Goal: Transaction & Acquisition: Purchase product/service

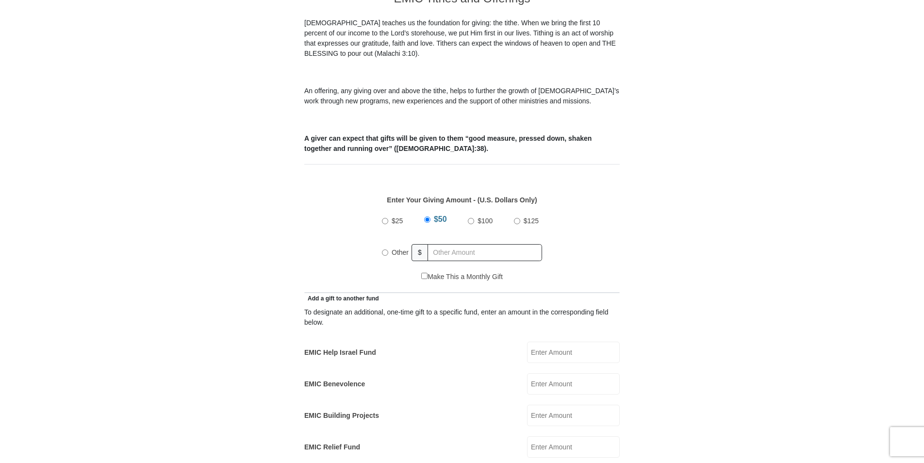
scroll to position [291, 0]
click at [384, 249] on input "Other" at bounding box center [385, 252] width 6 height 6
radio input "true"
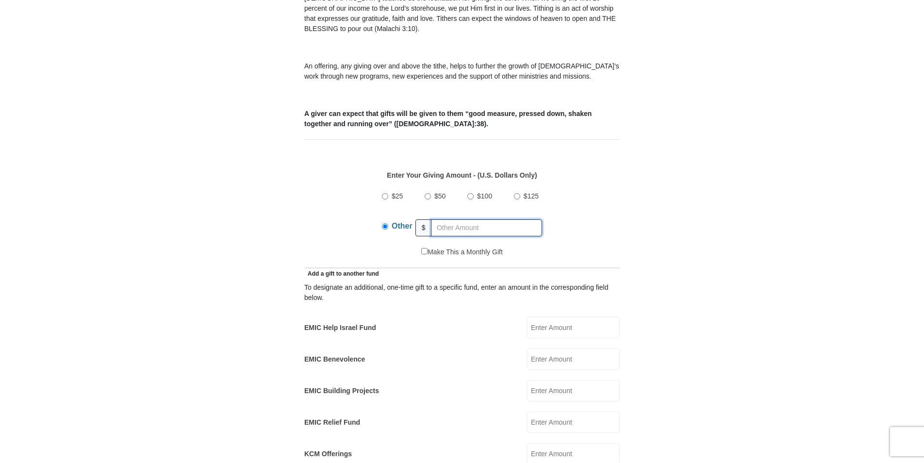
scroll to position [340, 0]
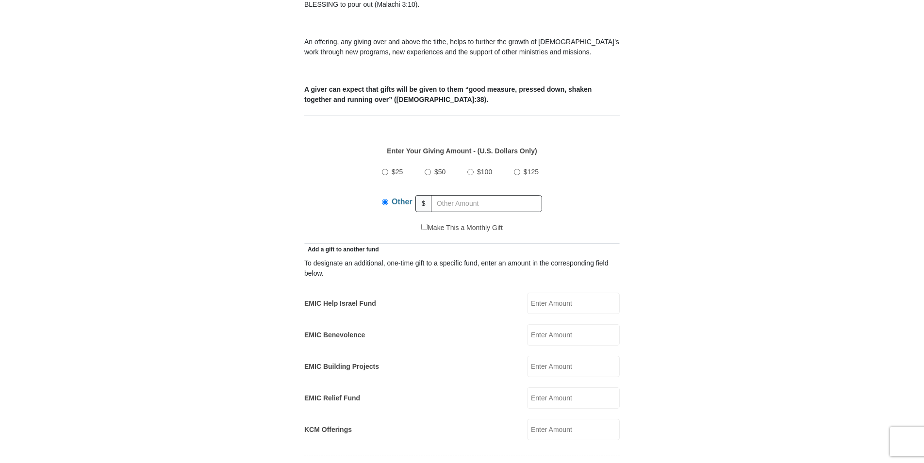
click at [538, 293] on input "EMIC Help Israel Fund" at bounding box center [573, 303] width 93 height 21
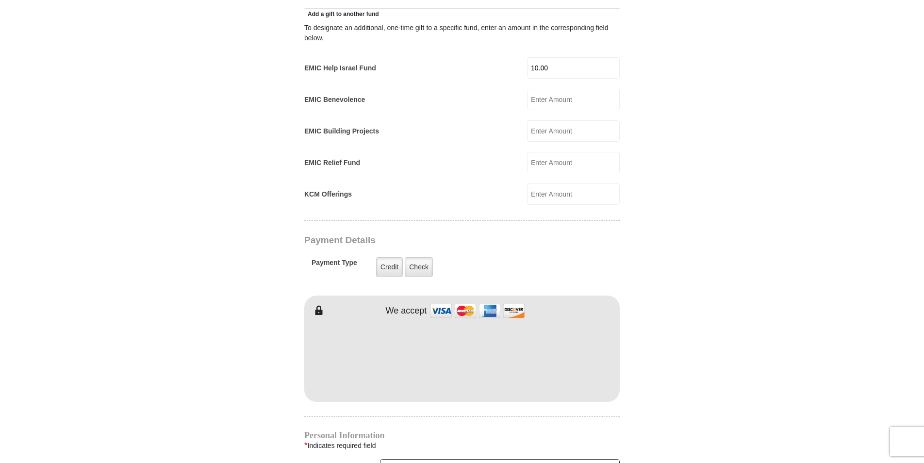
scroll to position [582, 0]
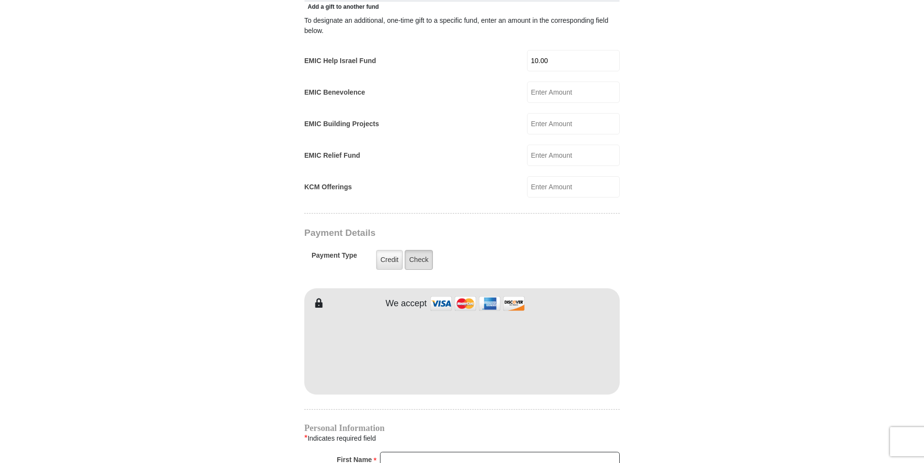
type input "10.00"
click at [419, 250] on label "Check" at bounding box center [419, 260] width 28 height 20
click at [0, 0] on input "Check" at bounding box center [0, 0] width 0 height 0
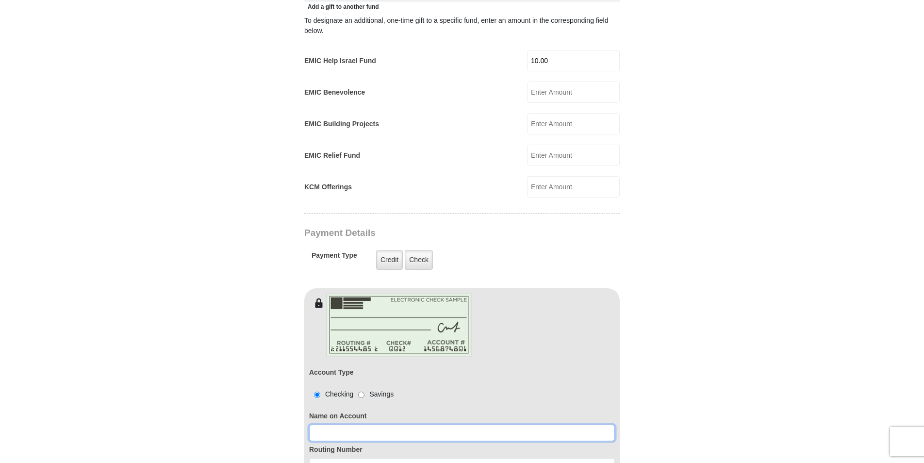
click at [329, 426] on input at bounding box center [462, 433] width 306 height 16
type input "[PERSON_NAME]"
type input "[EMAIL_ADDRESS][PERSON_NAME][DOMAIN_NAME]"
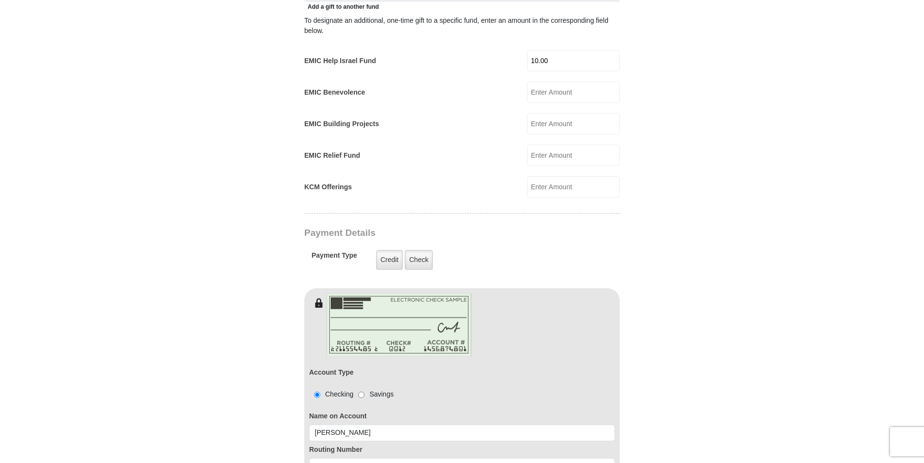
type input "[STREET_ADDRESS]"
type input "Mesa"
type input "85202"
type input "4807582056"
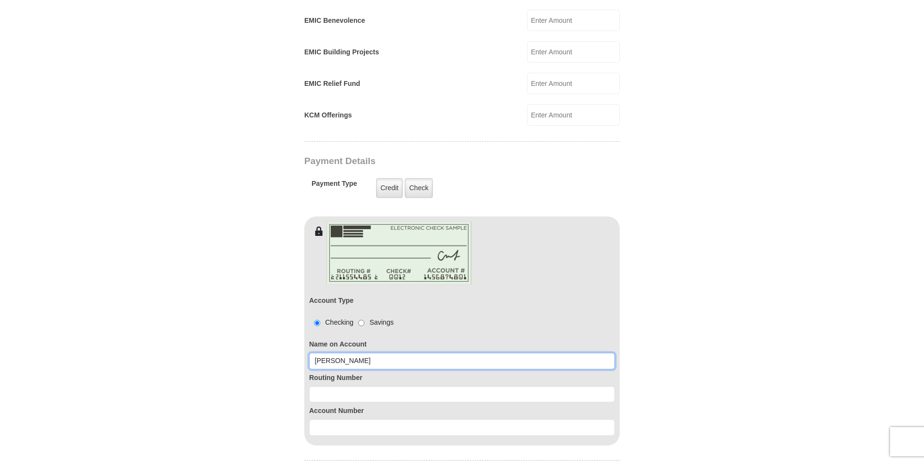
scroll to position [679, 0]
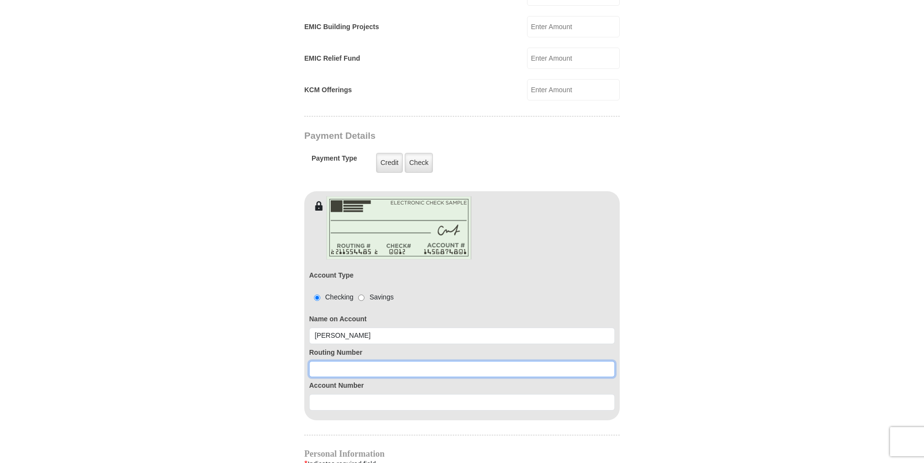
click at [317, 361] on input at bounding box center [462, 369] width 306 height 16
type input "122187238"
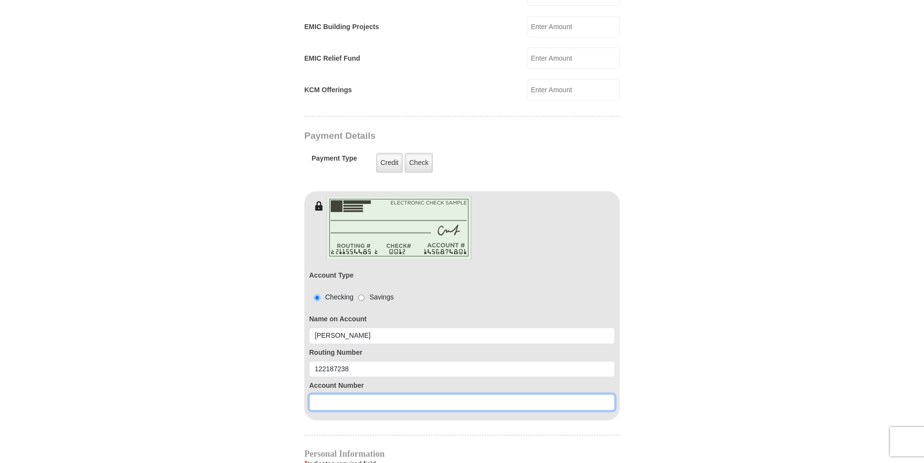
click at [317, 394] on input at bounding box center [462, 402] width 306 height 16
type input "7"
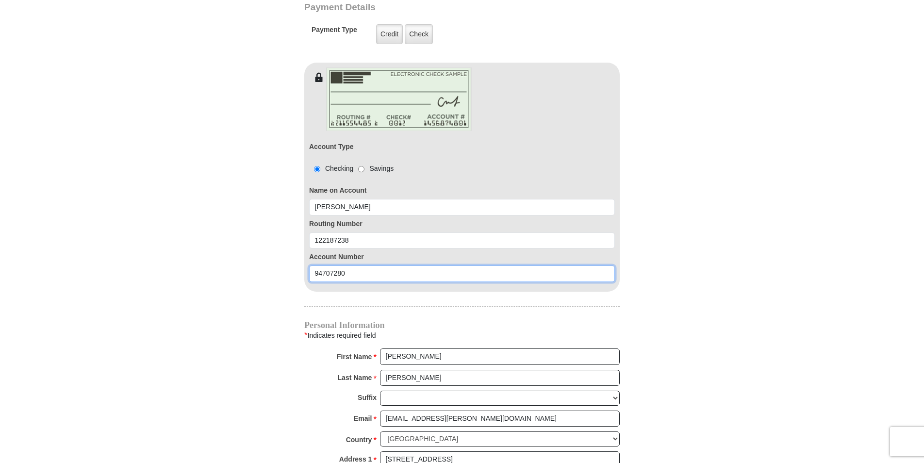
scroll to position [825, 0]
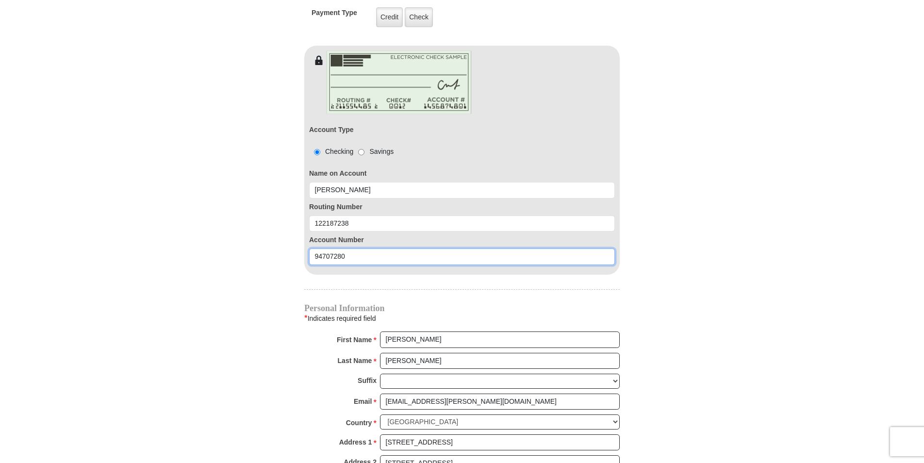
type input "94707280"
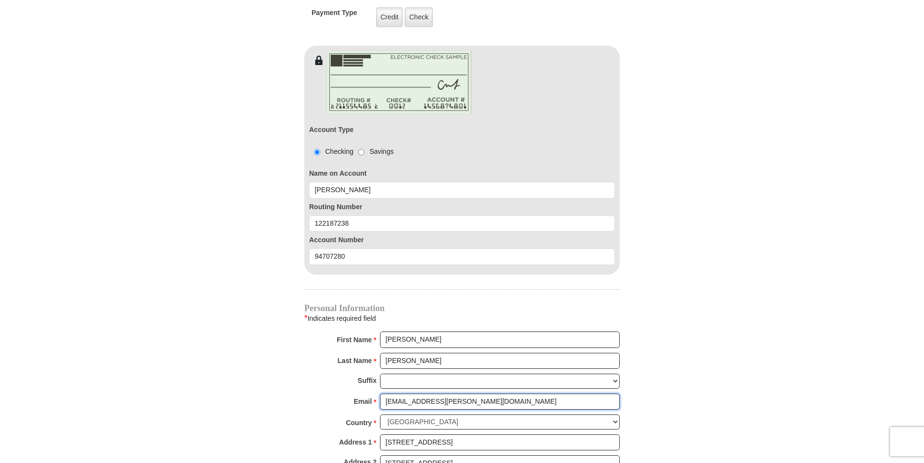
click at [405, 394] on input "[EMAIL_ADDRESS][PERSON_NAME][DOMAIN_NAME]" at bounding box center [500, 402] width 240 height 16
click at [849, 252] on body "[GEOGRAPHIC_DATA][DEMOGRAPHIC_DATA] Online Giving Because of gifts like yours, …" at bounding box center [462, 125] width 924 height 1900
click at [446, 394] on input "[EMAIL_ADDRESS][PERSON_NAME][DOMAIN_NAME]" at bounding box center [500, 402] width 240 height 16
type input "judhun10@gmai;/com"
click at [473, 434] on input "[STREET_ADDRESS]" at bounding box center [500, 442] width 240 height 16
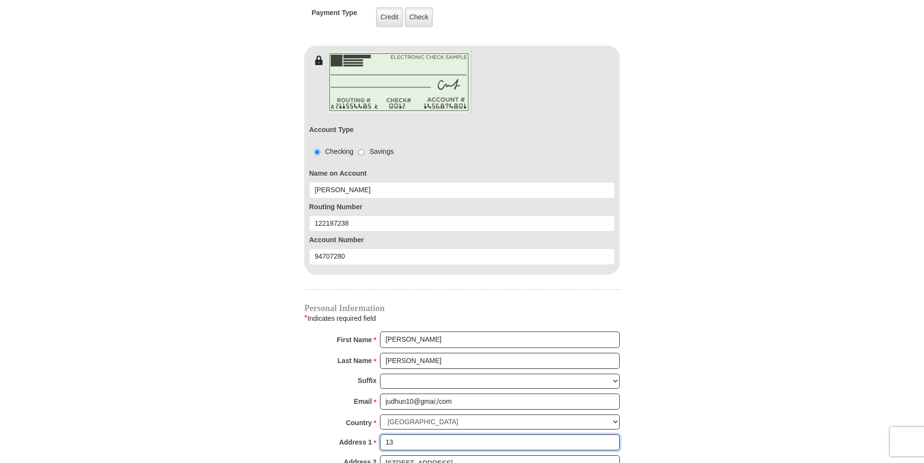
type input "1"
type input "[STREET_ADDRESS]"
click at [507, 455] on input "[STREET_ADDRESS]" at bounding box center [500, 463] width 240 height 16
type input "2"
click at [406, 455] on input "2" at bounding box center [500, 463] width 240 height 16
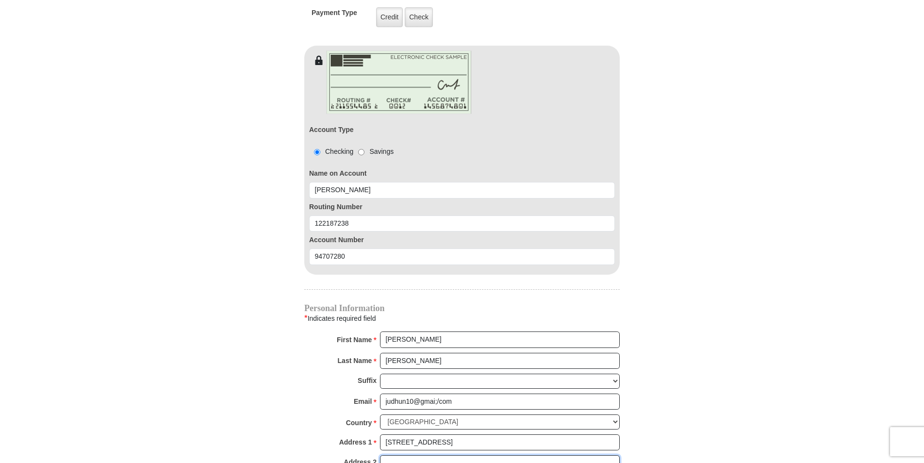
scroll to position [873, 0]
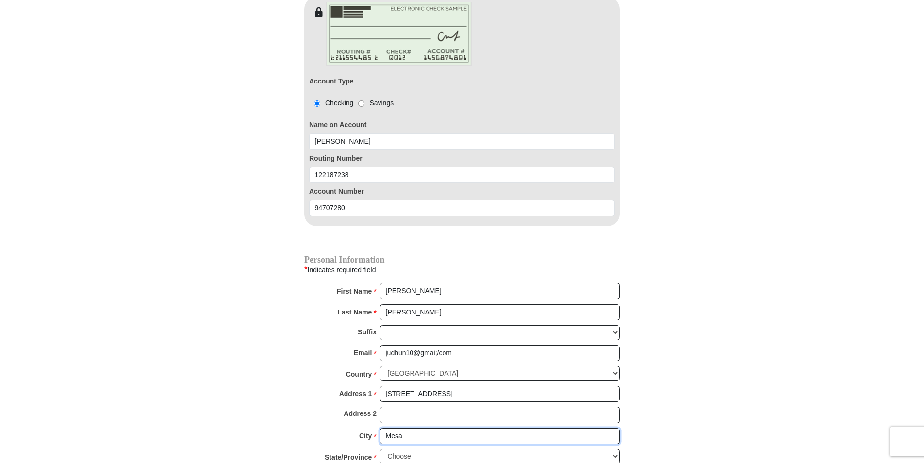
click at [418, 428] on input "Mesa" at bounding box center [500, 436] width 240 height 16
type input "M"
type input "[GEOGRAPHIC_DATA]"
click at [615, 449] on select "Choose [US_STATE] [US_STATE] [US_STATE] [US_STATE] [US_STATE] Armed Forces Amer…" at bounding box center [500, 456] width 240 height 15
select select "AZ"
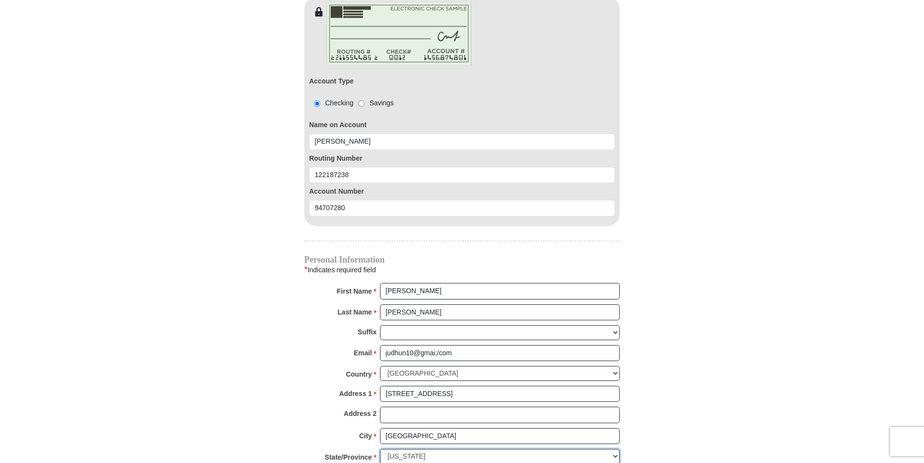
click at [380, 449] on select "Choose [US_STATE] [US_STATE] [US_STATE] [US_STATE] [US_STATE] Armed Forces Amer…" at bounding box center [500, 456] width 240 height 15
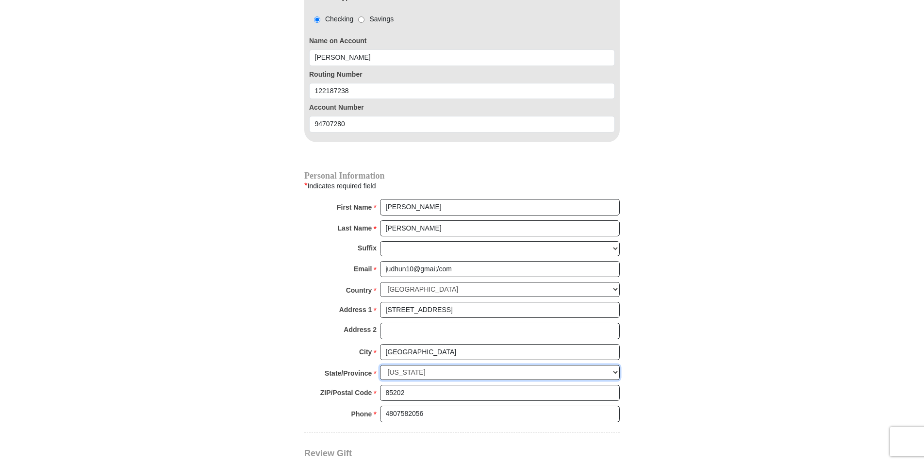
scroll to position [970, 0]
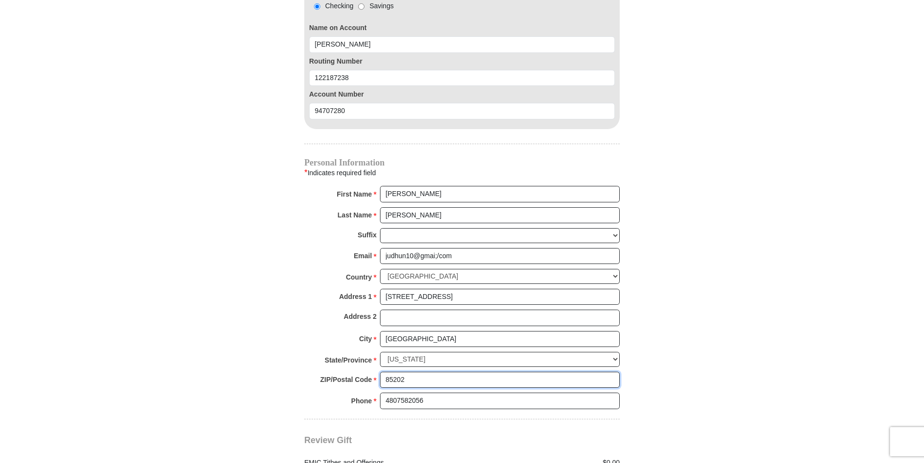
click at [428, 372] on input "85202" at bounding box center [500, 380] width 240 height 16
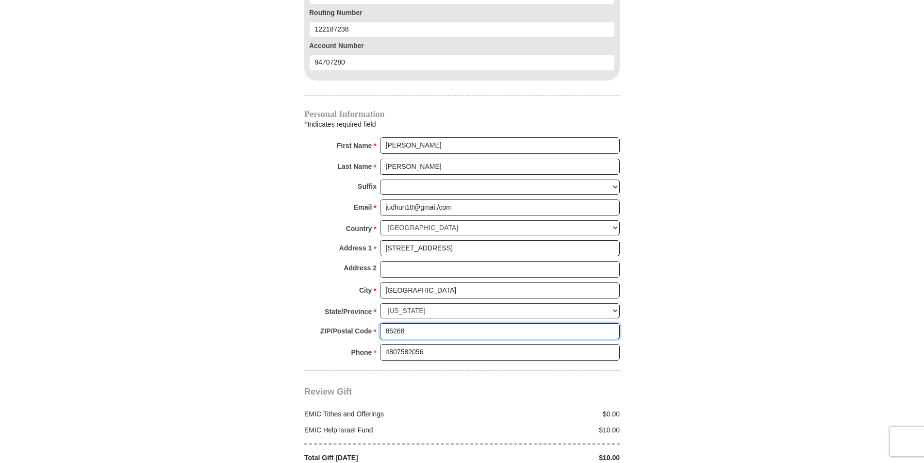
scroll to position [1067, 0]
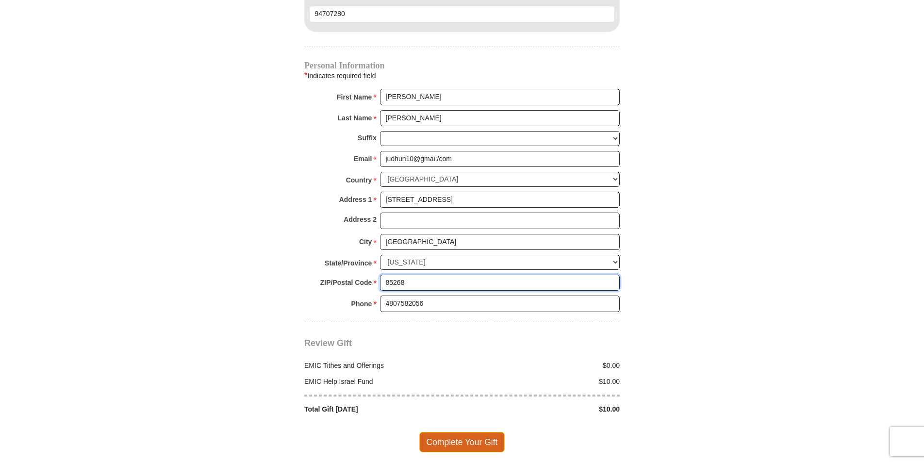
type input "85268"
click at [490, 432] on span "Complete Your Gift" at bounding box center [462, 442] width 86 height 20
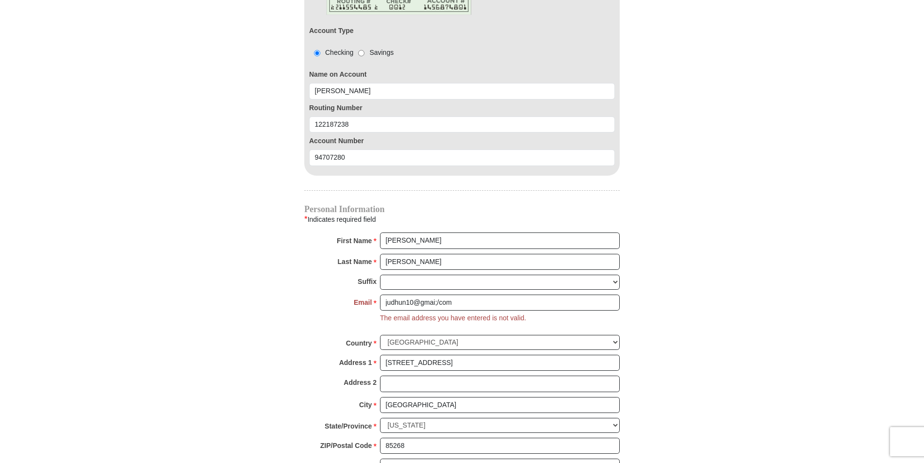
scroll to position [907, 0]
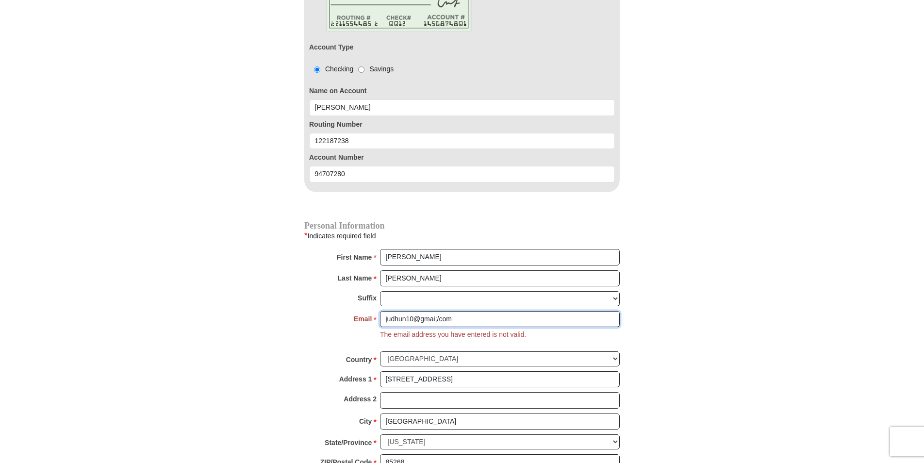
click at [438, 311] on input "judhun10@gmai;/com" at bounding box center [500, 319] width 240 height 16
click at [538, 320] on div "judhun10@gmai;com Please enter Email The email address you have entered is not …" at bounding box center [500, 329] width 240 height 36
click at [443, 312] on input "judhun10@gmai;com" at bounding box center [500, 319] width 240 height 16
click at [444, 311] on input "judhun10@gmai;com" at bounding box center [500, 319] width 240 height 16
click at [437, 311] on input "judhun10@gmai;com" at bounding box center [500, 319] width 240 height 16
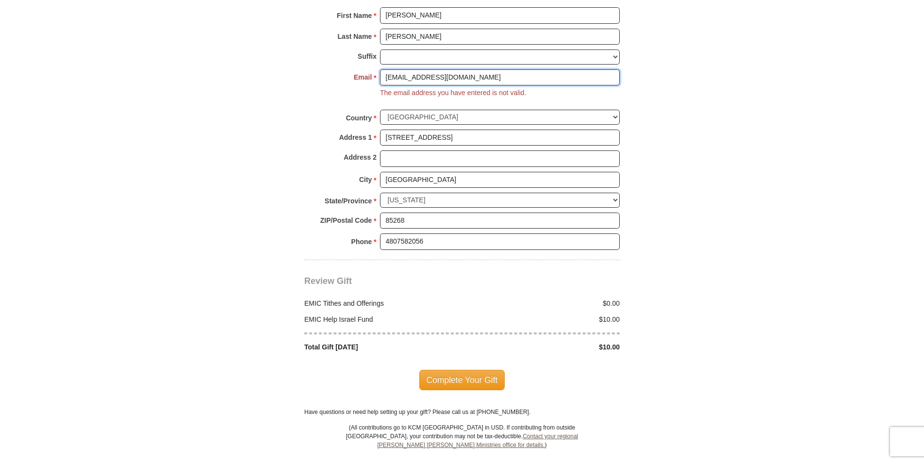
scroll to position [1150, 0]
type input "[EMAIL_ADDRESS][DOMAIN_NAME]"
click at [468, 371] on span "Complete Your Gift" at bounding box center [462, 379] width 86 height 20
